Goal: Information Seeking & Learning: Learn about a topic

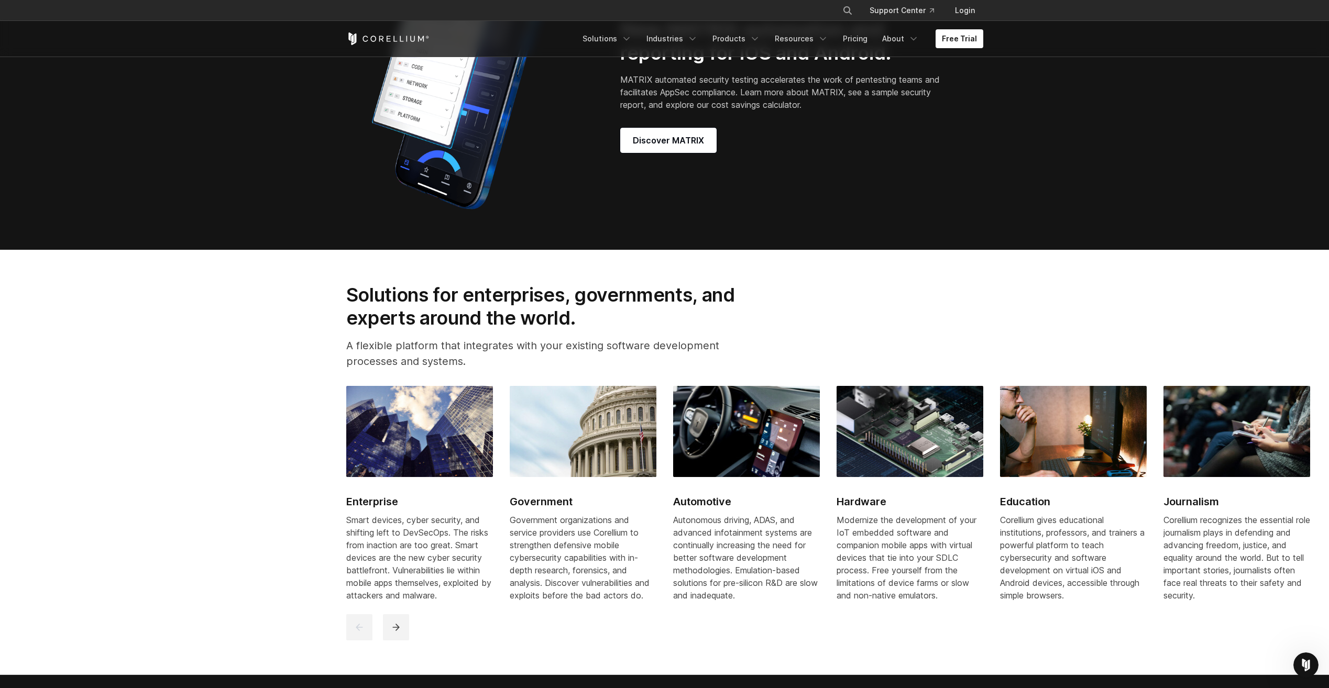
scroll to position [1152, 0]
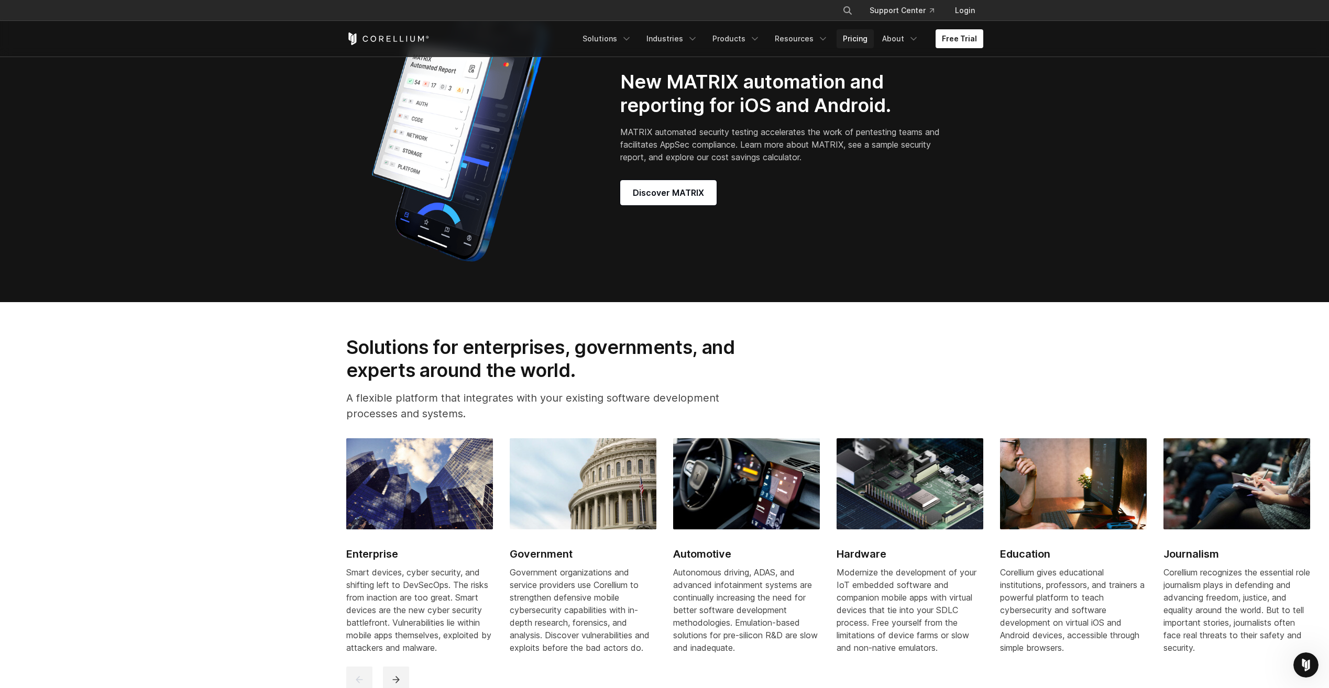
click at [851, 40] on link "Pricing" at bounding box center [855, 38] width 37 height 19
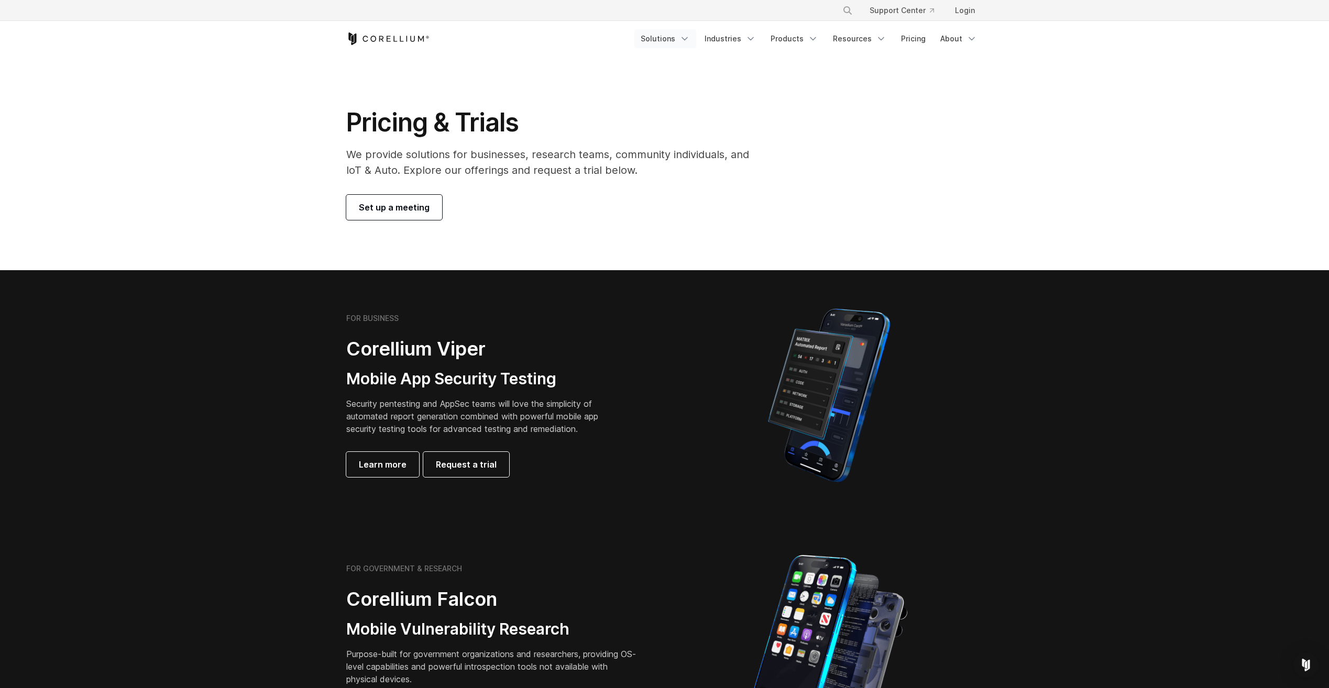
click at [682, 33] on link "Solutions" at bounding box center [665, 38] width 62 height 19
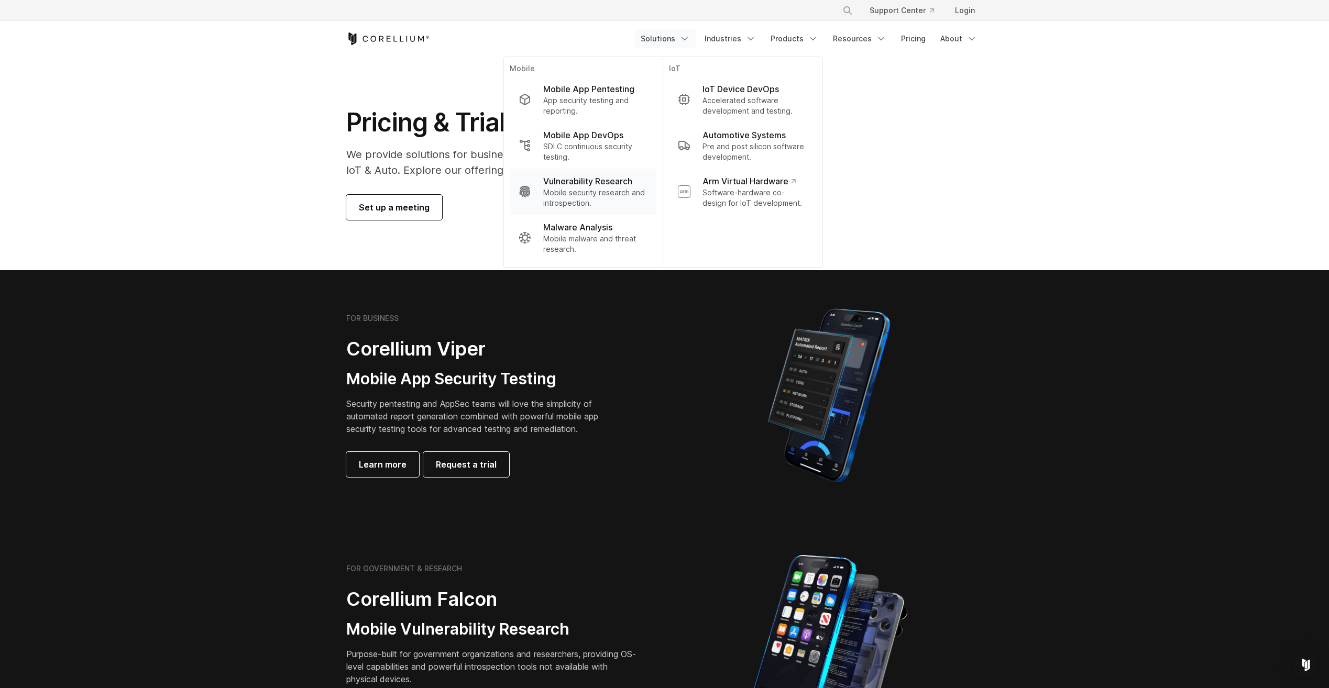
click at [617, 200] on p "Mobile security research and introspection." at bounding box center [595, 198] width 104 height 21
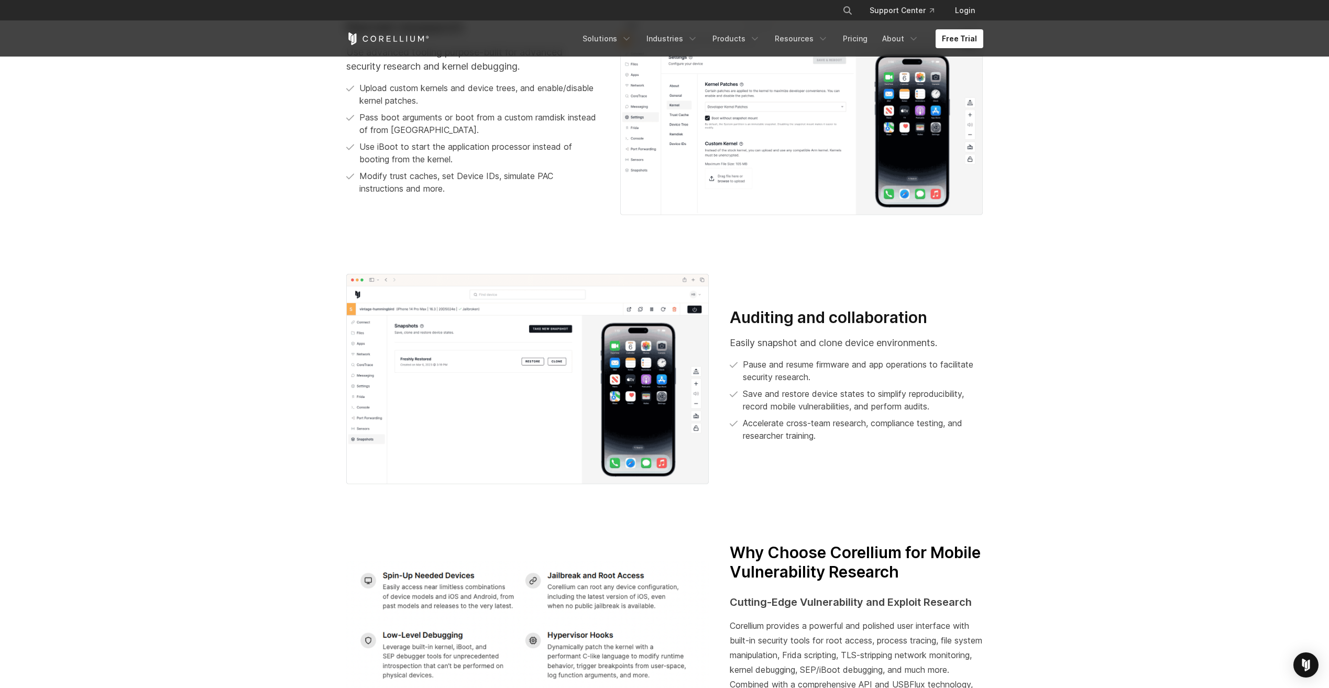
scroll to position [1729, 0]
